Goal: Task Accomplishment & Management: Use online tool/utility

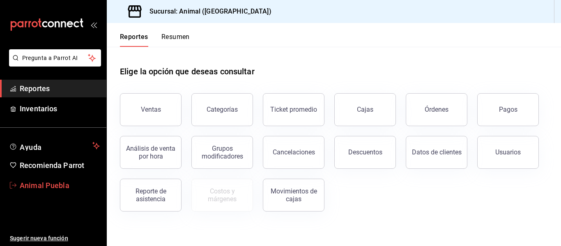
click at [58, 187] on span "Animal Puebla" at bounding box center [60, 185] width 80 height 11
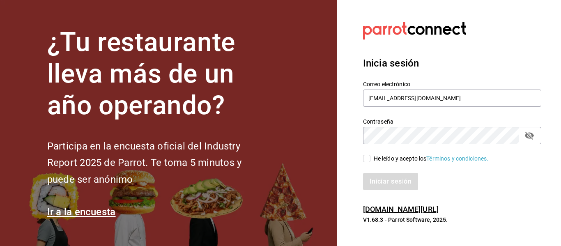
click at [371, 157] on span "He leído y acepto los Términos y condiciones." at bounding box center [430, 159] width 118 height 9
click at [371, 157] on input "He leído y acepto los Términos y condiciones." at bounding box center [366, 158] width 7 height 7
checkbox input "true"
click at [381, 182] on button "Iniciar sesión" at bounding box center [391, 181] width 56 height 17
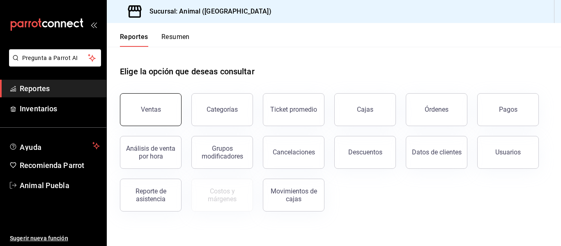
click at [168, 112] on button "Ventas" at bounding box center [151, 109] width 62 height 33
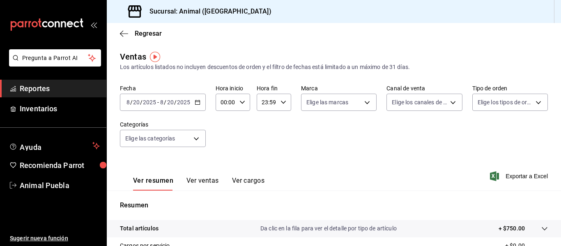
click at [194, 106] on div "[DATE] [DATE] - [DATE] [DATE]" at bounding box center [163, 102] width 86 height 17
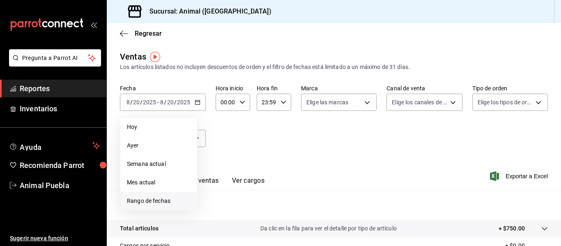
click at [159, 196] on li "Rango de fechas" at bounding box center [158, 201] width 77 height 18
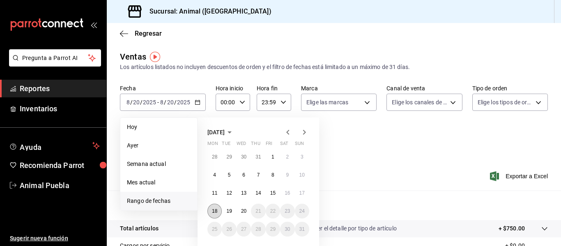
click at [215, 208] on button "18" at bounding box center [215, 211] width 14 height 15
click at [240, 209] on button "20" at bounding box center [244, 211] width 14 height 15
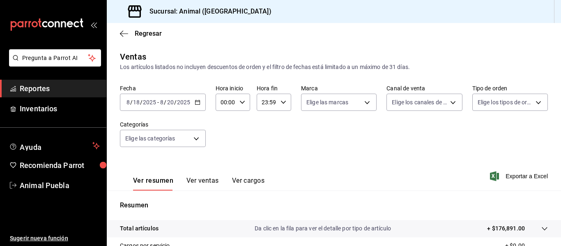
scroll to position [127, 0]
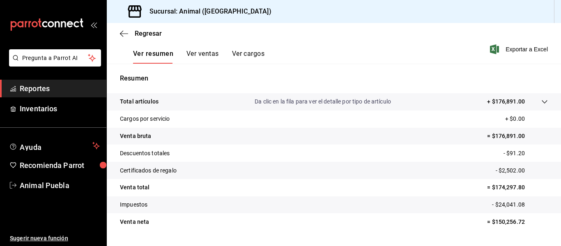
click at [515, 102] on p "+ $176,891.00" at bounding box center [506, 101] width 38 height 9
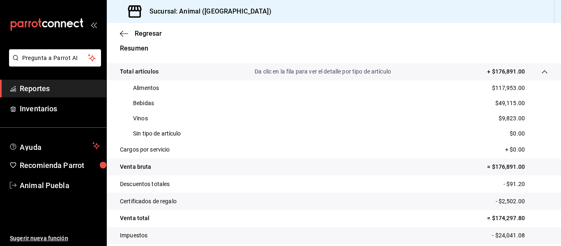
scroll to position [200, 0]
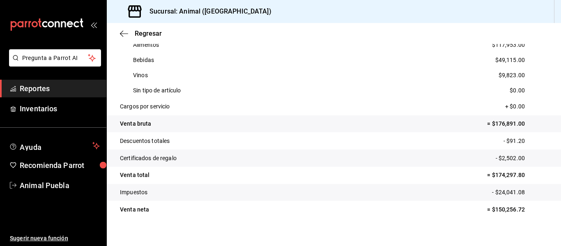
click at [553, 179] on tr "Venta total = $174,297.80" at bounding box center [334, 175] width 455 height 17
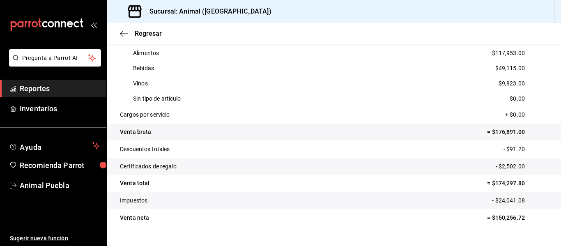
scroll to position [185, 0]
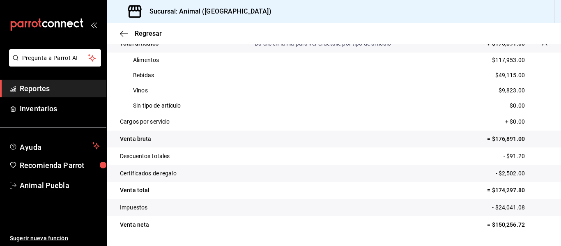
click at [416, 50] on tr "Total artículos Da clic en la fila para ver el detalle por tipo de artículo + $…" at bounding box center [334, 43] width 455 height 17
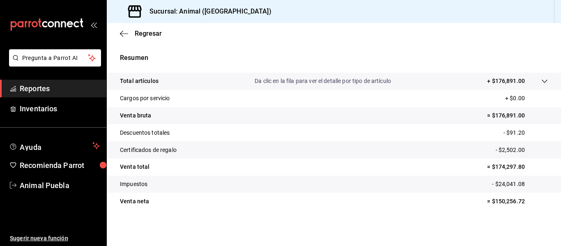
scroll to position [148, 0]
click at [511, 86] on tr "Total artículos Da clic en la fila para ver el detalle por tipo de artículo + $…" at bounding box center [334, 81] width 455 height 17
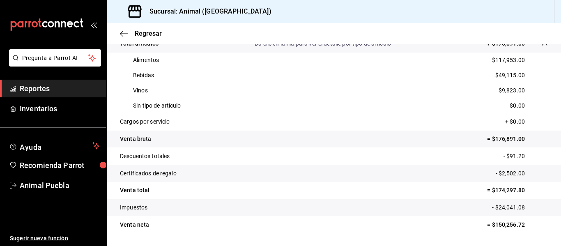
click at [435, 8] on div "Sucursal: Animal ([GEOGRAPHIC_DATA])" at bounding box center [334, 11] width 455 height 23
